Goal: Navigation & Orientation: Find specific page/section

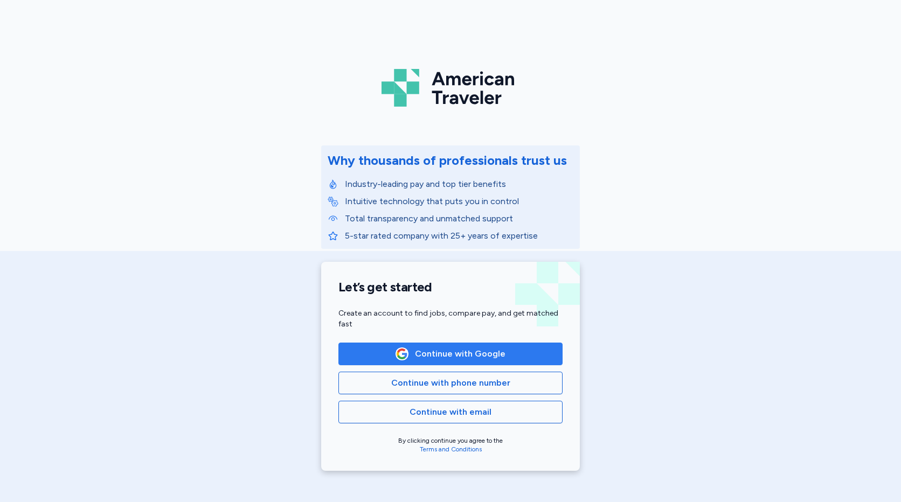
click at [464, 355] on span "Continue with Google" at bounding box center [460, 354] width 91 height 13
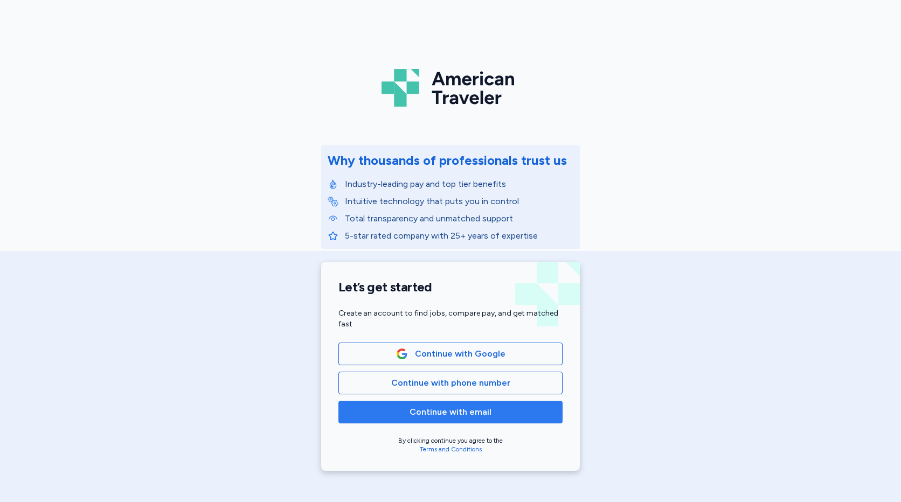
click at [490, 413] on span "Continue with email" at bounding box center [451, 412] width 206 height 13
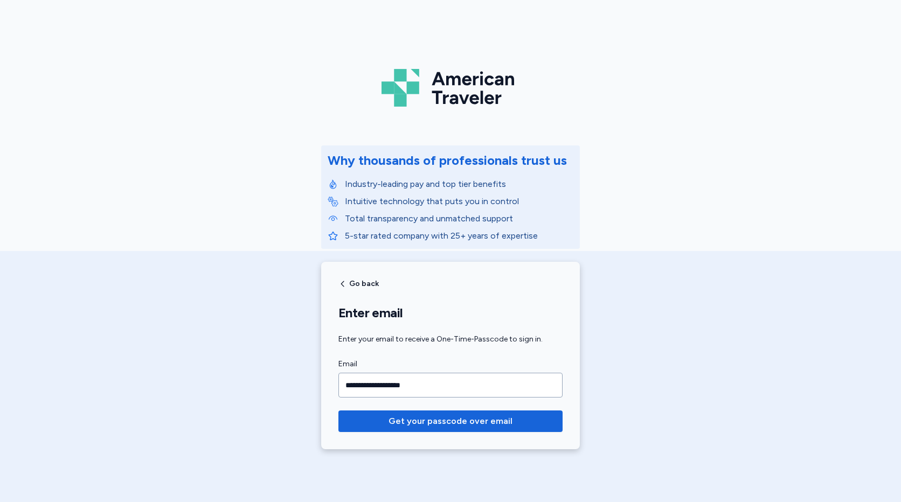
type input "**********"
click at [338, 411] on button "Get your passcode over email" at bounding box center [450, 422] width 224 height 22
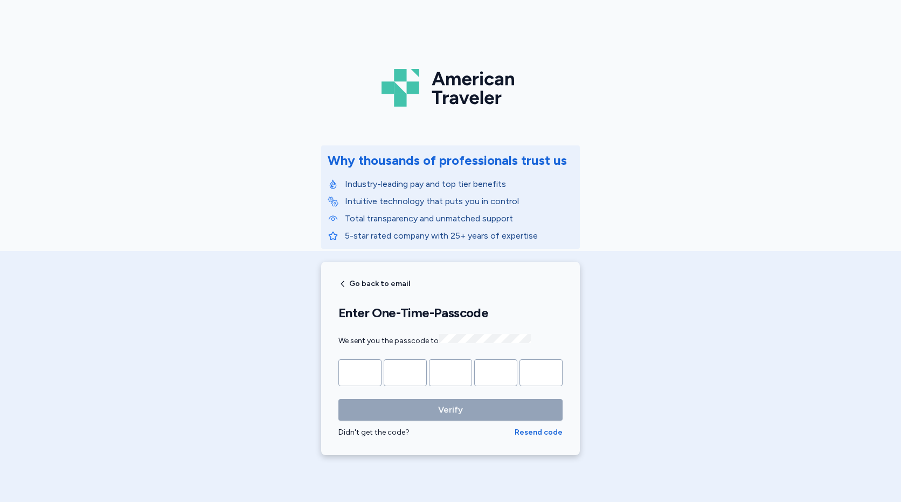
type input "*"
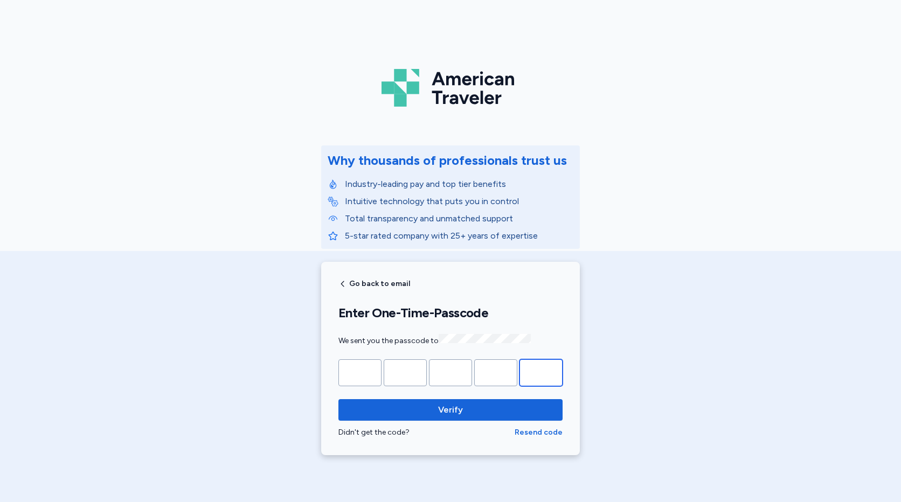
type input "*"
click at [472, 391] on form "* * * * * Verify Didn't get the code? Resend code" at bounding box center [450, 398] width 224 height 79
click at [463, 411] on span "Verify" at bounding box center [450, 410] width 207 height 13
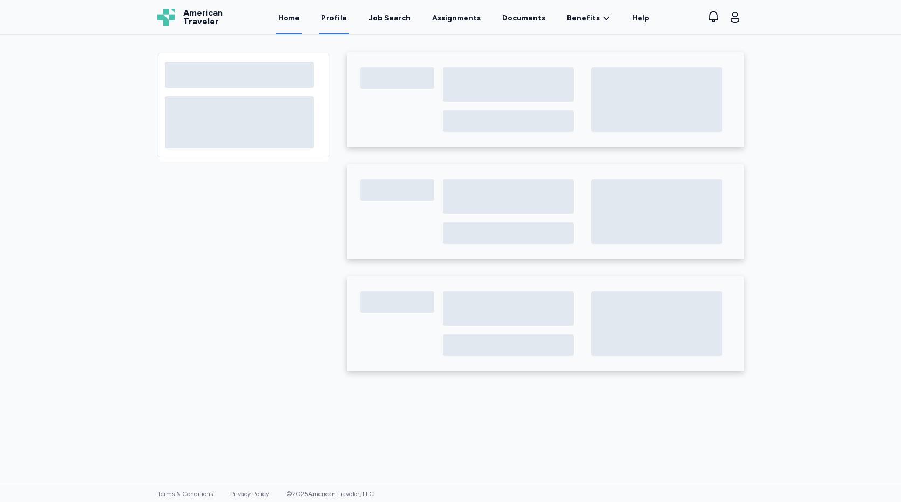
click at [343, 18] on link "Profile" at bounding box center [334, 17] width 30 height 33
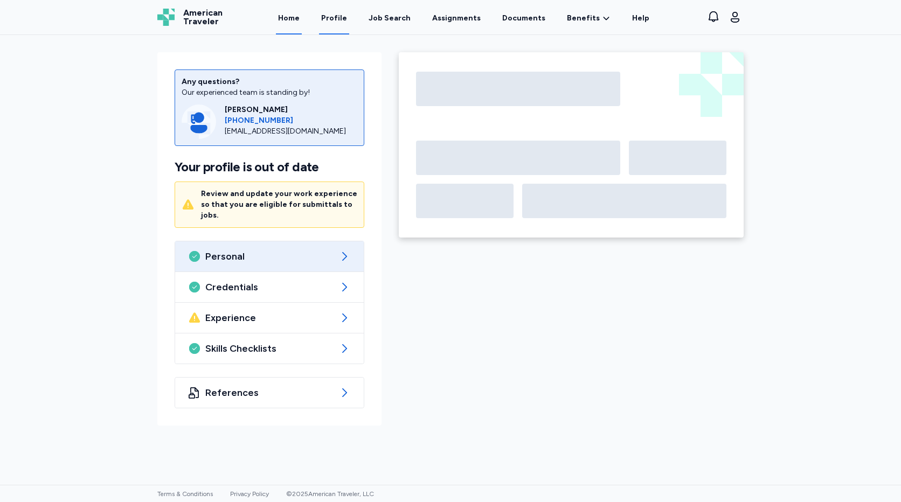
click at [294, 19] on link "Home" at bounding box center [289, 17] width 26 height 33
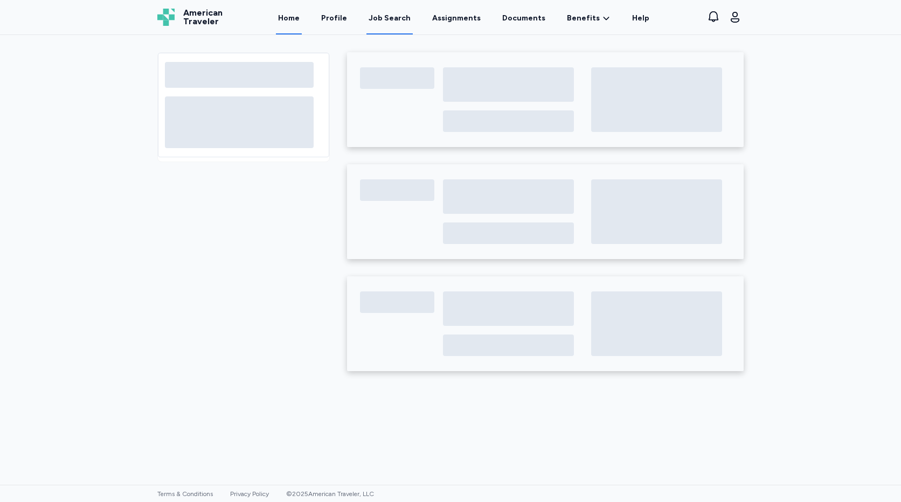
click at [385, 17] on div "Job Search" at bounding box center [390, 18] width 42 height 11
click at [335, 17] on link "Profile" at bounding box center [334, 17] width 30 height 33
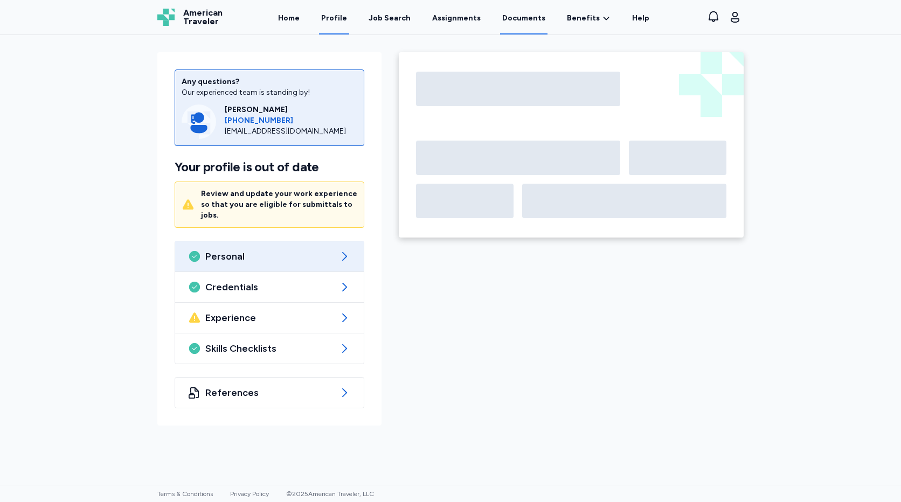
click at [523, 17] on link "Documents" at bounding box center [523, 17] width 47 height 33
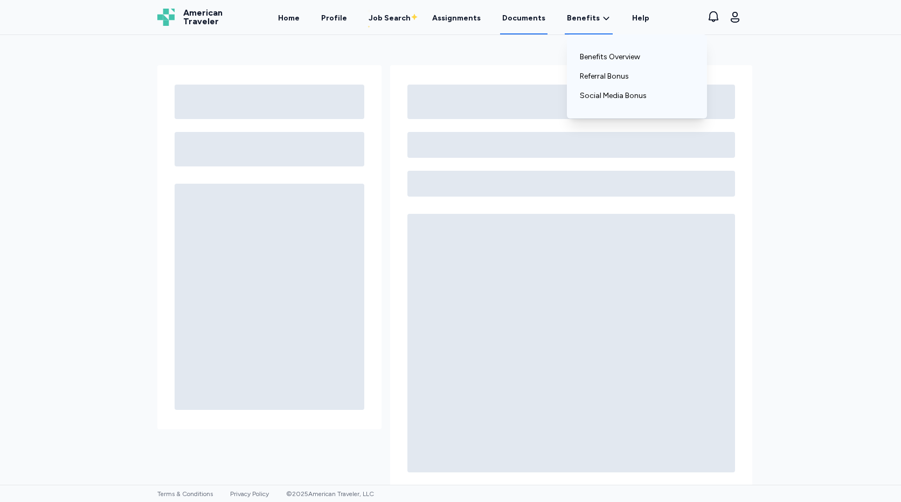
click at [573, 17] on span "Benefits" at bounding box center [583, 18] width 33 height 11
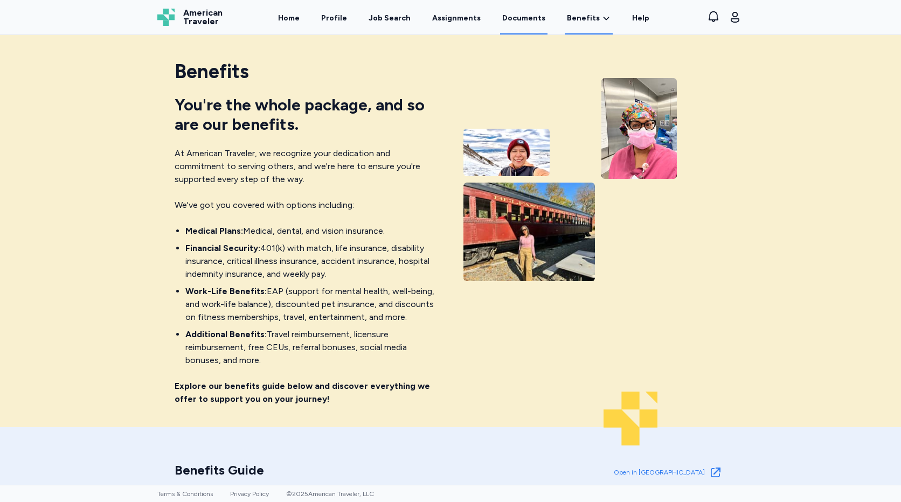
drag, startPoint x: 521, startPoint y: 17, endPoint x: 510, endPoint y: 19, distance: 11.6
click at [520, 17] on link "Documents" at bounding box center [523, 17] width 47 height 33
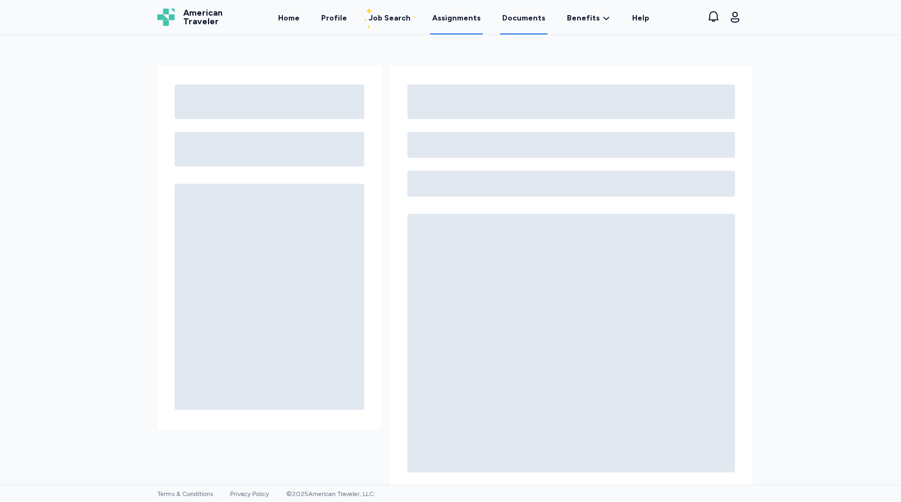
click at [463, 22] on link "Assignments" at bounding box center [456, 17] width 53 height 33
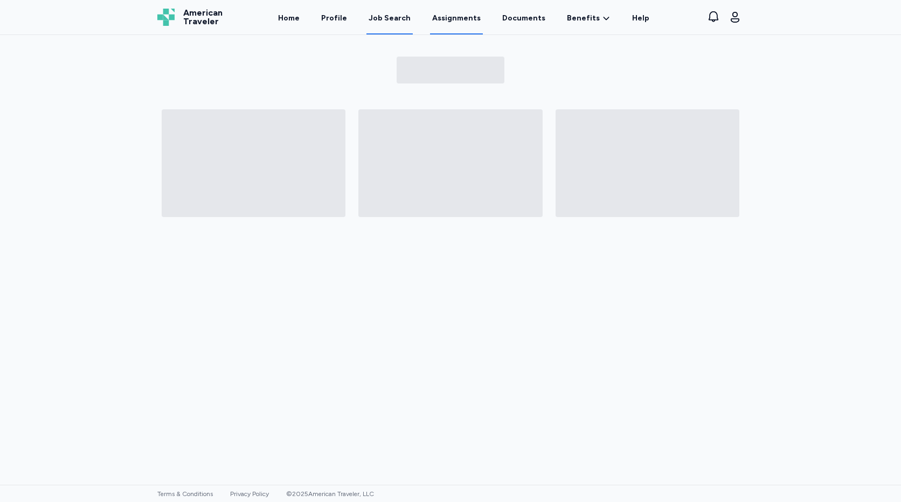
click at [390, 18] on div "Job Search" at bounding box center [390, 18] width 42 height 11
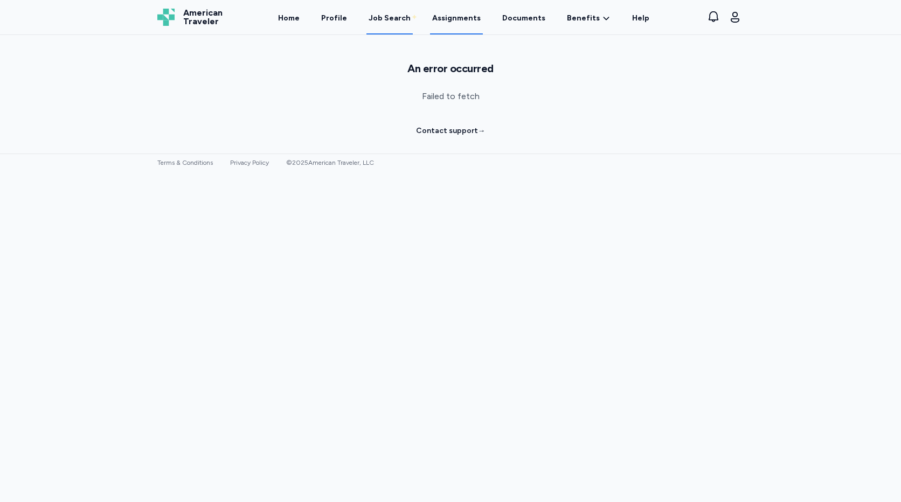
click at [453, 15] on link "Assignments" at bounding box center [456, 17] width 53 height 33
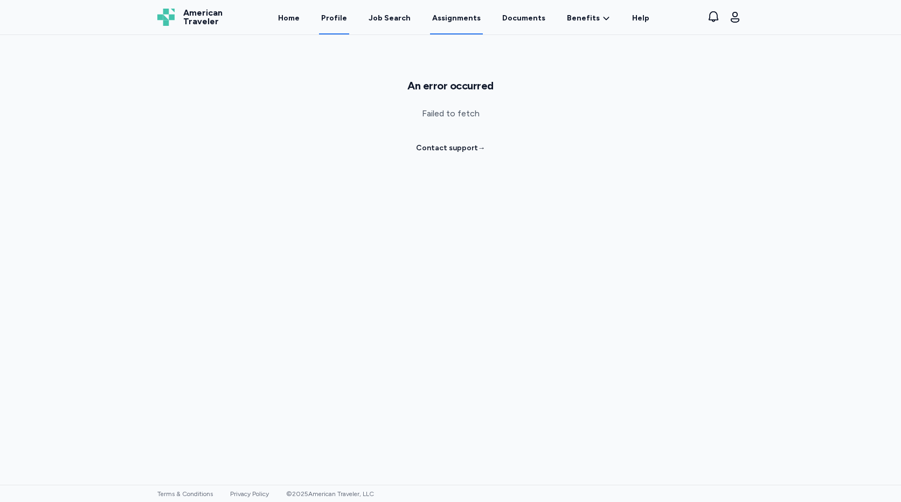
click at [337, 19] on link "Profile" at bounding box center [334, 17] width 30 height 33
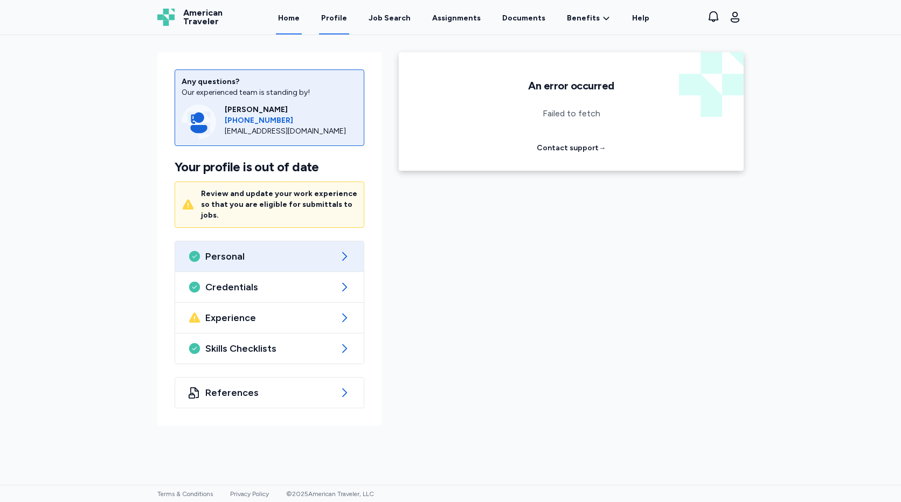
click at [299, 18] on link "Home" at bounding box center [289, 17] width 26 height 33
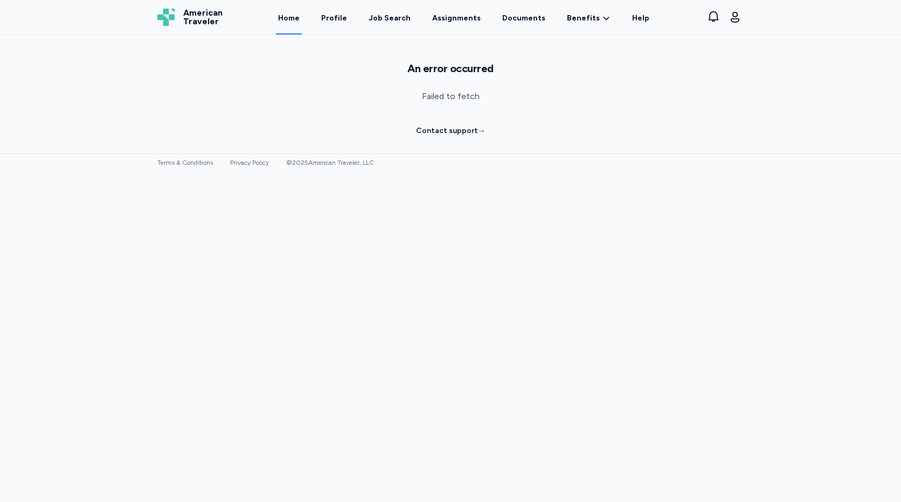
click at [299, 18] on link "Home" at bounding box center [289, 17] width 26 height 33
